Goal: Task Accomplishment & Management: Manage account settings

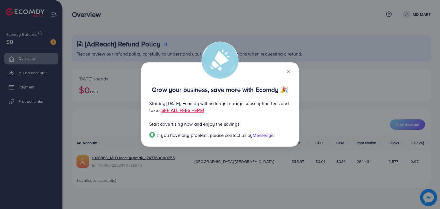
click at [346, 74] on div "Grow your business, save more with Ecomdy 🎉 Starting [DATE], Ecomdy will no lon…" at bounding box center [220, 104] width 440 height 209
click at [289, 71] on line at bounding box center [288, 72] width 2 height 2
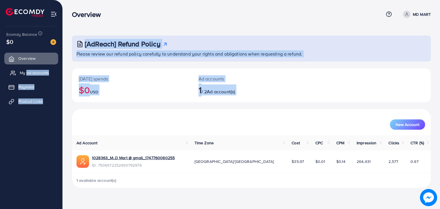
drag, startPoint x: 99, startPoint y: 109, endPoint x: 26, endPoint y: 69, distance: 83.0
click at [26, 69] on div "Overview Help Center Contact Support Plans and Pricing Term and policy About Us…" at bounding box center [220, 98] width 440 height 197
click at [26, 69] on link "My ad accounts" at bounding box center [31, 72] width 54 height 11
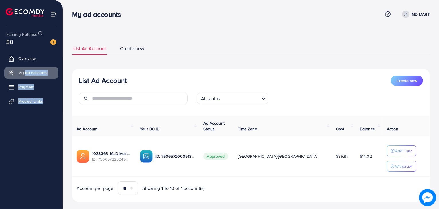
click at [214, 44] on ul "List Ad Account Create new" at bounding box center [251, 48] width 358 height 13
drag, startPoint x: 84, startPoint y: 102, endPoint x: 75, endPoint y: 91, distance: 14.3
click at [75, 91] on div "List Ad Account Create new All status Loading..." at bounding box center [251, 92] width 358 height 33
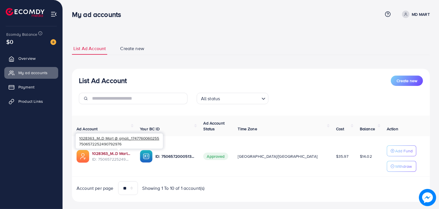
click at [125, 153] on link "1028363_M..D Mart @ gmail_1747760060255" at bounding box center [111, 154] width 39 height 6
